Goal: Information Seeking & Learning: Compare options

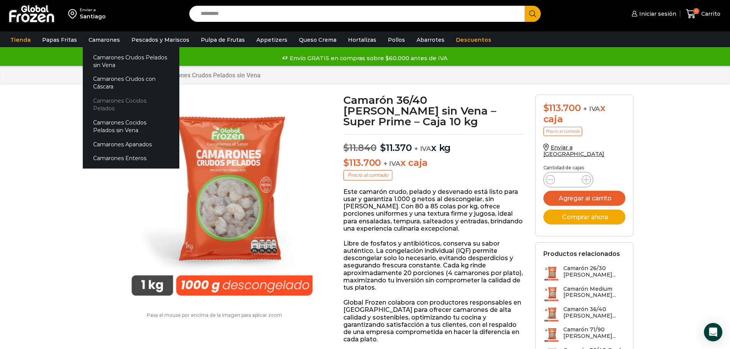
click at [136, 99] on link "Camarones Cocidos Pelados" at bounding box center [131, 105] width 97 height 22
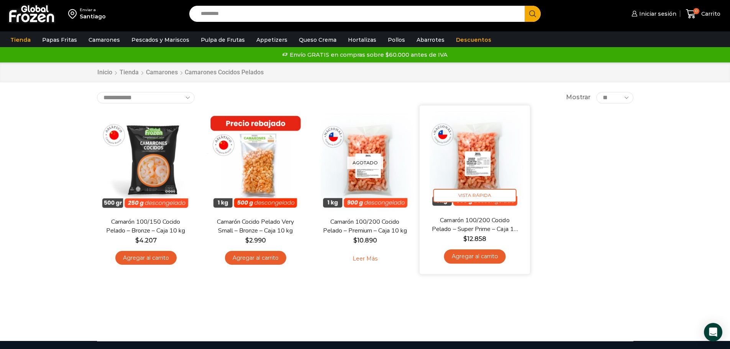
click at [480, 178] on img at bounding box center [475, 160] width 99 height 99
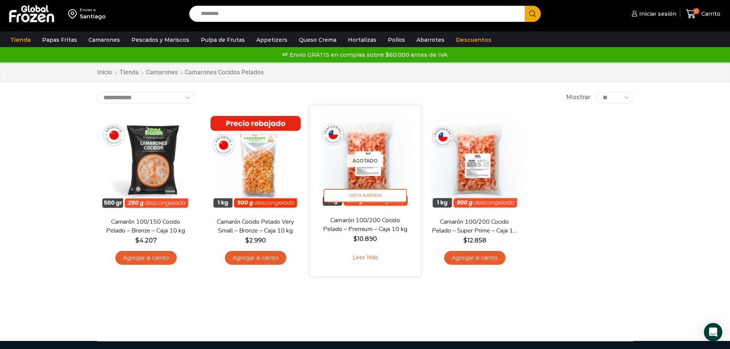
click at [384, 149] on img at bounding box center [365, 160] width 99 height 99
